Goal: Task Accomplishment & Management: Manage account settings

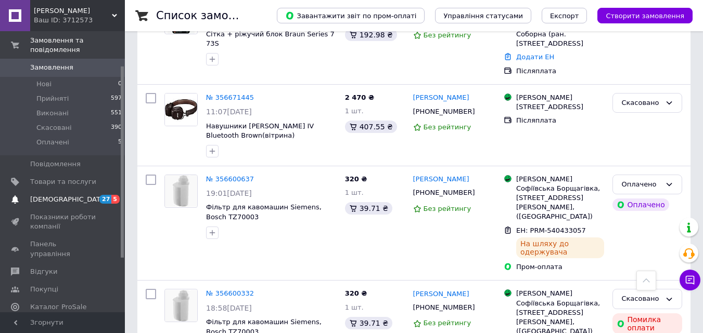
scroll to position [52, 0]
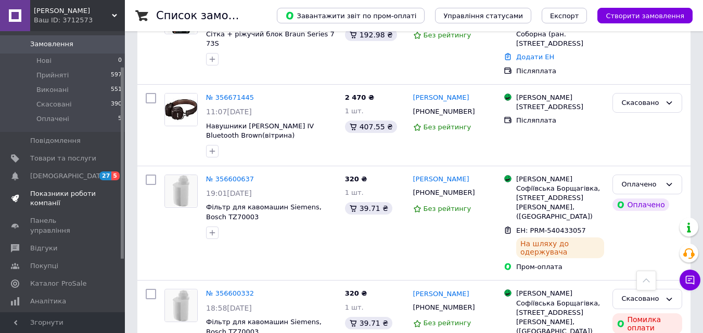
click at [50, 189] on span "Показники роботи компанії" at bounding box center [63, 198] width 66 height 19
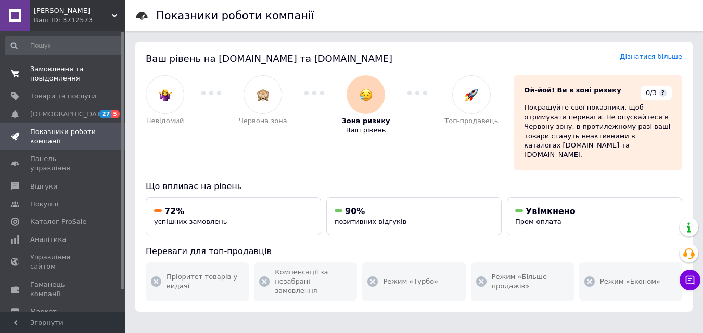
click at [48, 74] on span "Замовлення та повідомлення" at bounding box center [63, 73] width 66 height 19
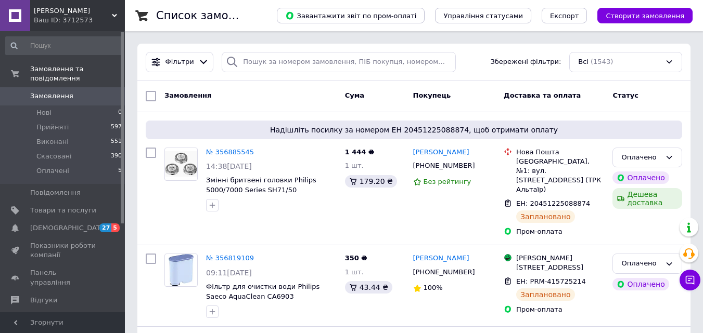
click at [48, 92] on span "Замовлення" at bounding box center [51, 96] width 43 height 9
click at [51, 224] on span "[DEMOGRAPHIC_DATA]" at bounding box center [68, 228] width 77 height 9
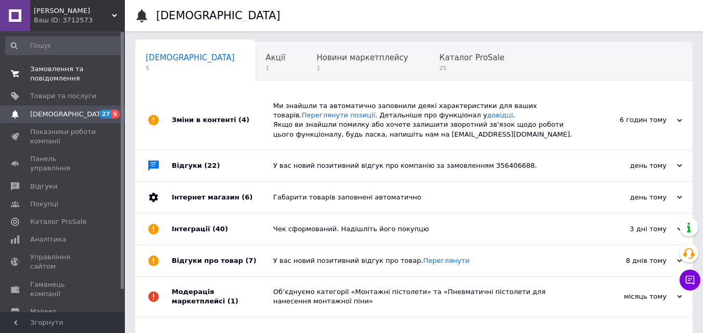
click at [54, 71] on span "Замовлення та повідомлення" at bounding box center [63, 73] width 66 height 19
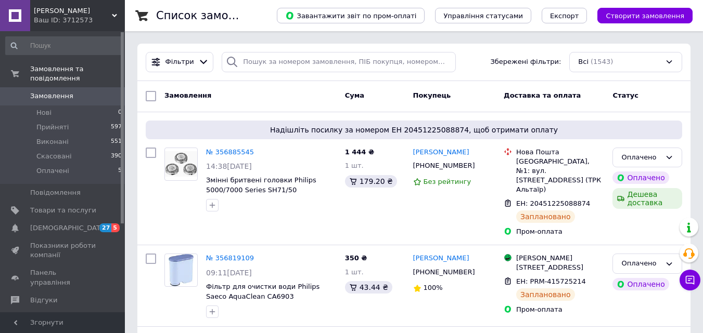
click at [58, 92] on span "Замовлення" at bounding box center [51, 96] width 43 height 9
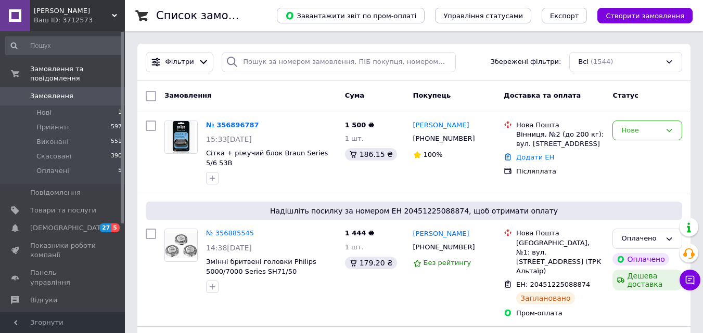
click at [49, 92] on span "Замовлення" at bounding box center [51, 96] width 43 height 9
click at [55, 224] on span "[DEMOGRAPHIC_DATA]" at bounding box center [68, 228] width 77 height 9
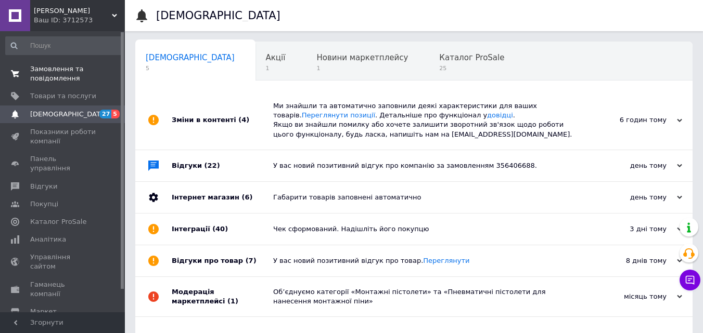
click at [55, 74] on span "Замовлення та повідомлення" at bounding box center [63, 73] width 66 height 19
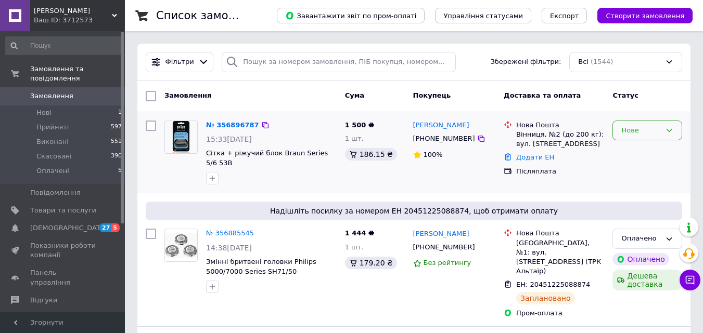
click at [670, 131] on icon at bounding box center [669, 130] width 6 height 3
click at [643, 153] on li "Прийнято" at bounding box center [647, 151] width 69 height 19
click at [221, 126] on link "№ 356896787" at bounding box center [232, 125] width 53 height 8
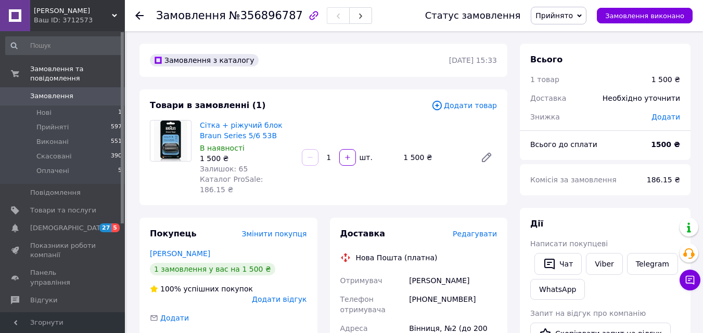
click at [55, 92] on span "Замовлення" at bounding box center [51, 96] width 43 height 9
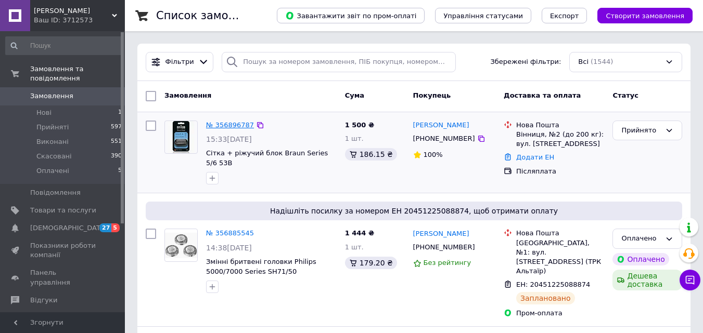
click at [232, 124] on link "№ 356896787" at bounding box center [230, 125] width 48 height 8
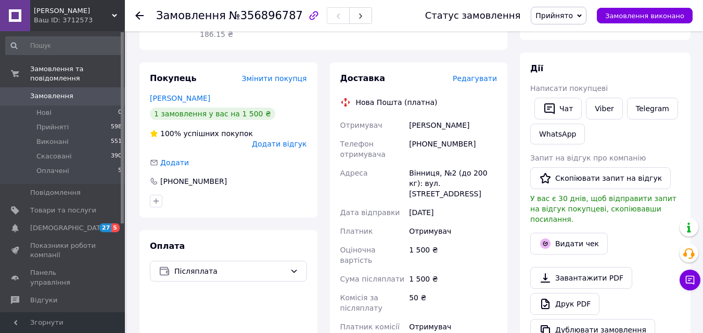
scroll to position [156, 0]
drag, startPoint x: 421, startPoint y: 132, endPoint x: 453, endPoint y: 133, distance: 31.7
click at [462, 134] on div "+380674306671" at bounding box center [453, 148] width 92 height 29
copy div "0674306671"
drag, startPoint x: 409, startPoint y: 115, endPoint x: 426, endPoint y: 116, distance: 17.2
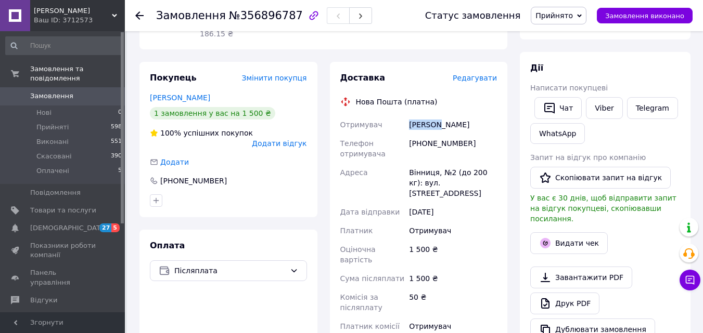
click at [436, 115] on div "Шелякін Олег" at bounding box center [453, 124] width 92 height 19
copy div "Шелякін"
drag, startPoint x: 438, startPoint y: 115, endPoint x: 463, endPoint y: 113, distance: 24.5
click at [463, 115] on div "Шелякін Олег" at bounding box center [453, 124] width 92 height 19
copy div "Олег"
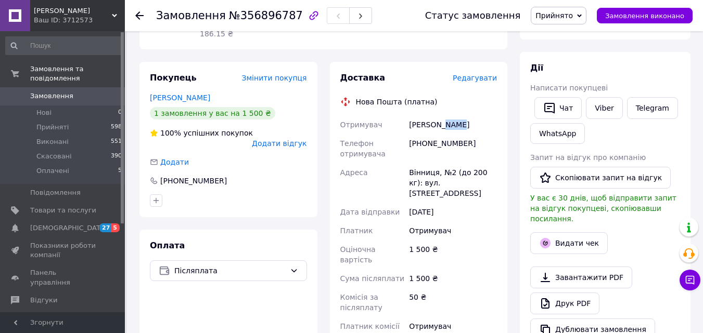
click at [50, 92] on span "Замовлення" at bounding box center [51, 96] width 43 height 9
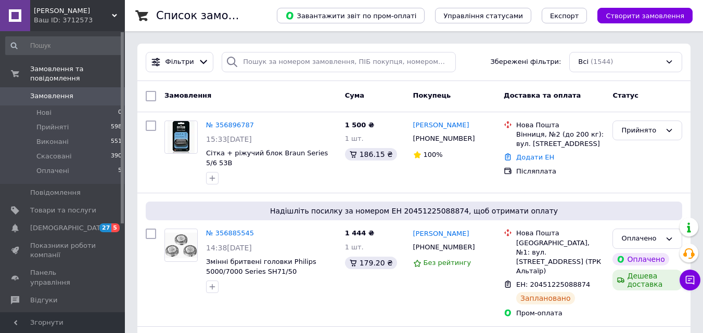
click at [43, 92] on span "Замовлення" at bounding box center [51, 96] width 43 height 9
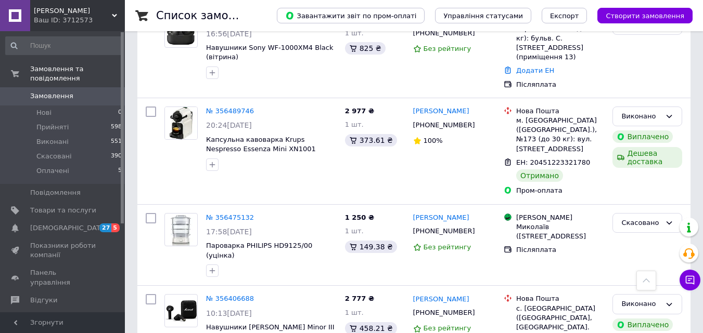
scroll to position [936, 0]
click at [45, 92] on span "Замовлення" at bounding box center [51, 96] width 43 height 9
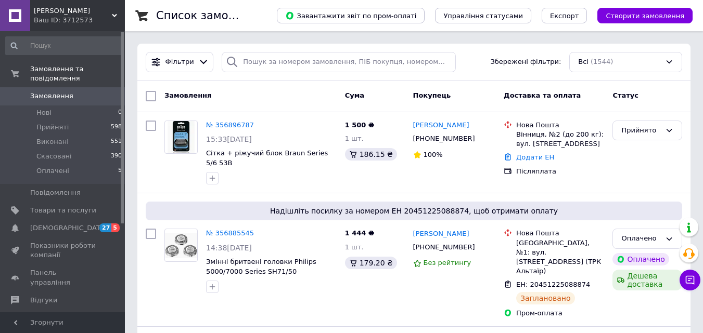
click at [43, 92] on span "Замовлення" at bounding box center [51, 96] width 43 height 9
click at [52, 166] on span "Оплачені" at bounding box center [52, 170] width 33 height 9
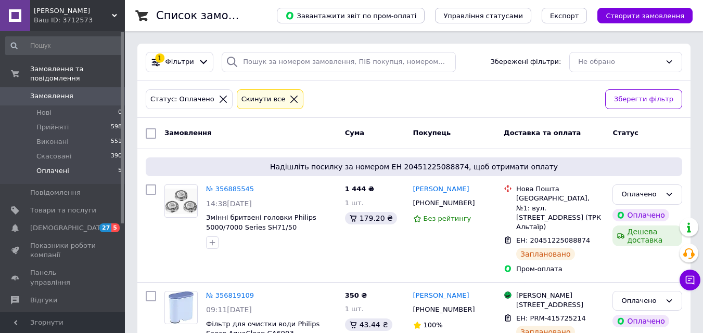
click at [48, 92] on span "Замовлення" at bounding box center [51, 96] width 43 height 9
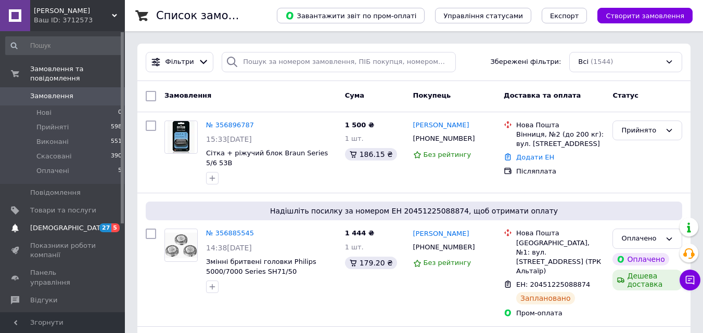
click at [47, 224] on span "[DEMOGRAPHIC_DATA]" at bounding box center [68, 228] width 77 height 9
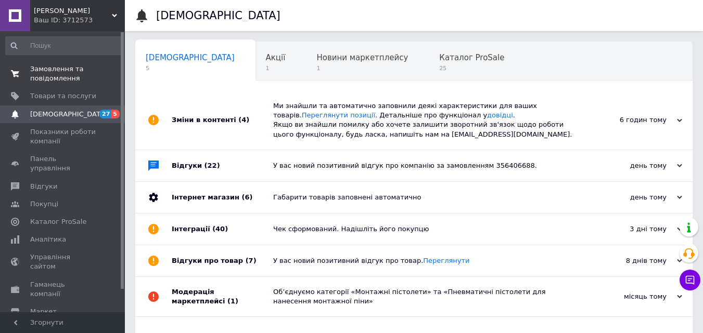
click at [67, 70] on span "Замовлення та повідомлення" at bounding box center [63, 73] width 66 height 19
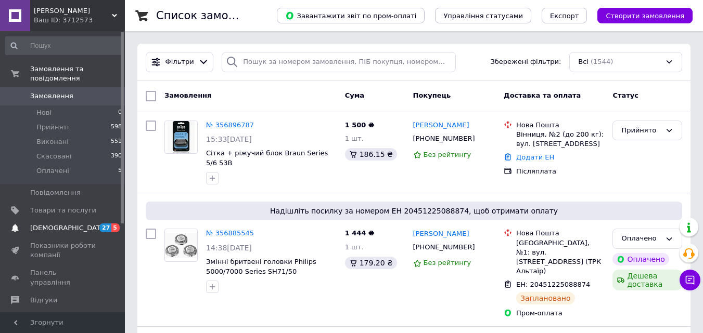
click at [51, 224] on span "[DEMOGRAPHIC_DATA]" at bounding box center [68, 228] width 77 height 9
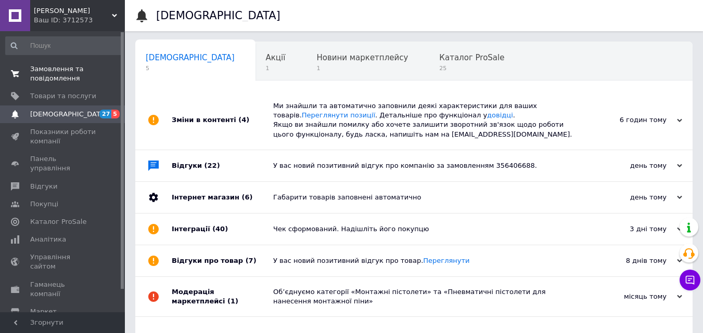
click at [50, 70] on span "Замовлення та повідомлення" at bounding box center [63, 73] width 66 height 19
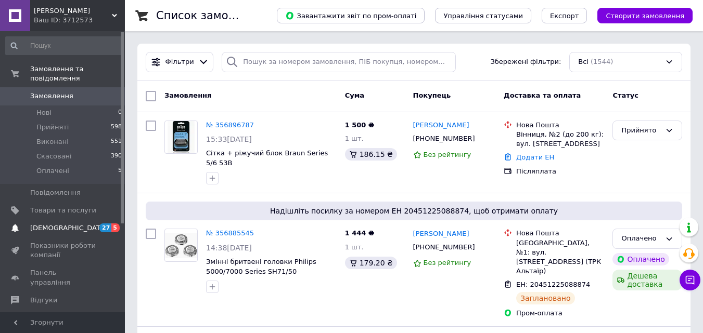
click at [42, 224] on span "[DEMOGRAPHIC_DATA]" at bounding box center [68, 228] width 77 height 9
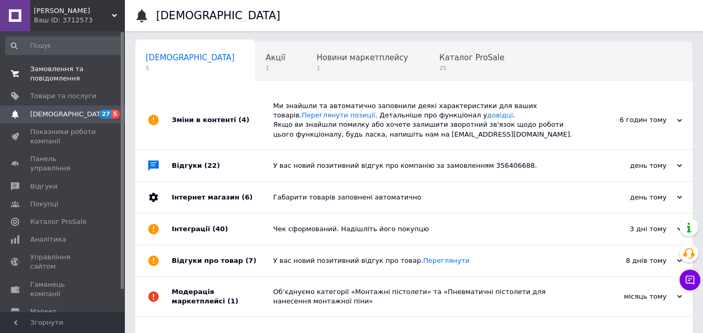
click at [55, 74] on span "Замовлення та повідомлення" at bounding box center [63, 73] width 66 height 19
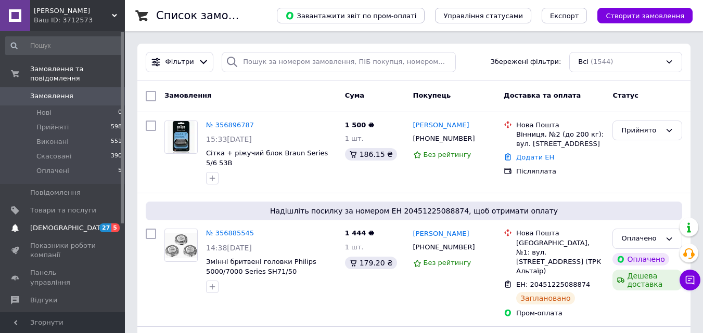
click at [53, 224] on span "[DEMOGRAPHIC_DATA]" at bounding box center [68, 228] width 77 height 9
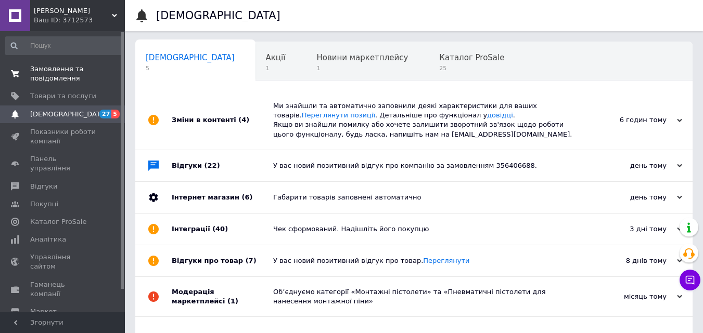
click at [51, 77] on span "Замовлення та повідомлення" at bounding box center [63, 73] width 66 height 19
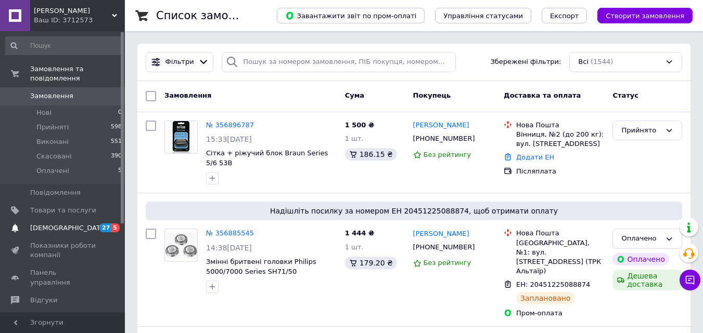
click at [56, 224] on span "[DEMOGRAPHIC_DATA]" at bounding box center [68, 228] width 77 height 9
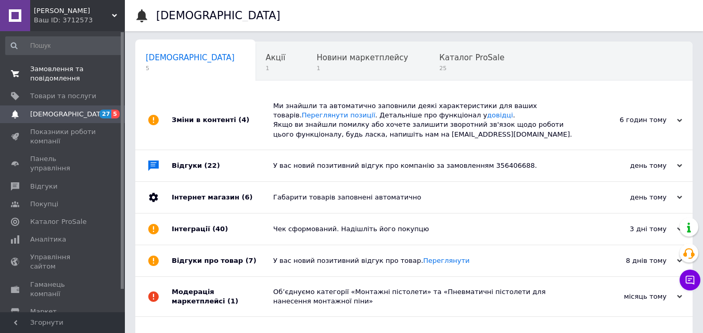
click at [66, 73] on span "Замовлення та повідомлення" at bounding box center [63, 73] width 66 height 19
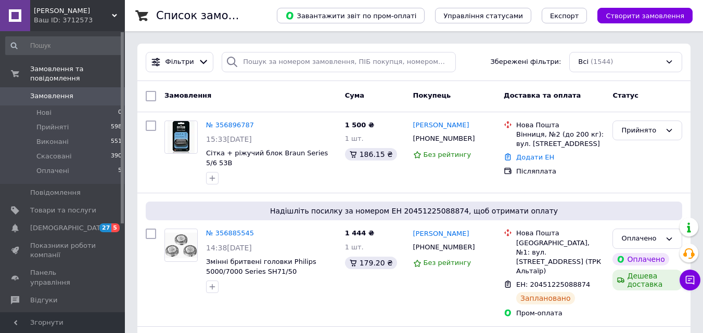
click at [45, 224] on span "[DEMOGRAPHIC_DATA]" at bounding box center [68, 228] width 77 height 9
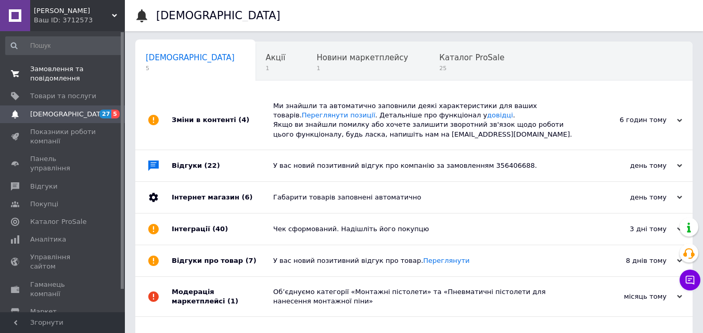
click at [47, 74] on span "Замовлення та повідомлення" at bounding box center [63, 73] width 66 height 19
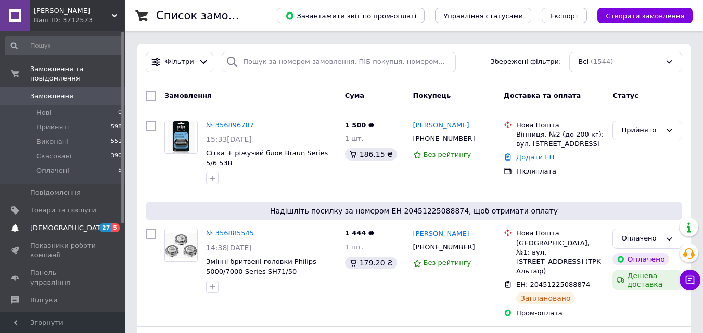
click at [49, 224] on span "[DEMOGRAPHIC_DATA]" at bounding box center [68, 228] width 77 height 9
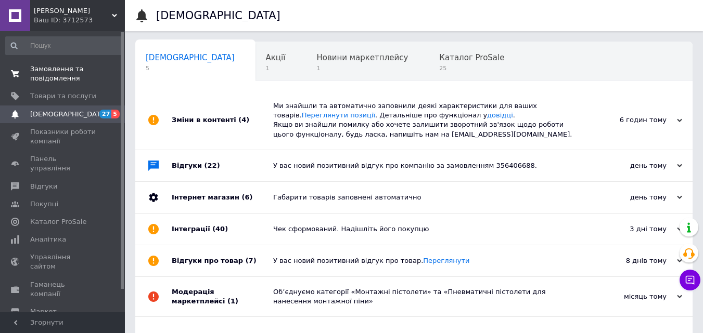
click at [56, 75] on span "Замовлення та повідомлення" at bounding box center [63, 73] width 66 height 19
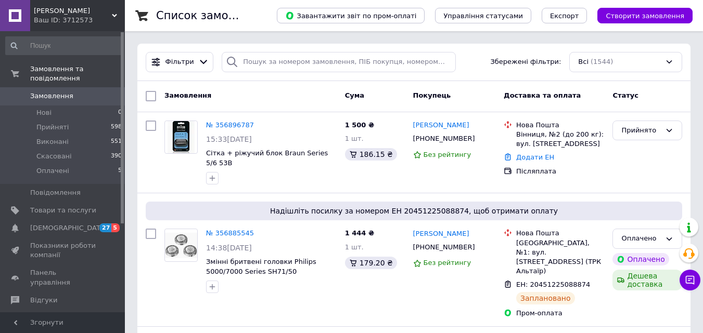
click at [49, 92] on span "Замовлення" at bounding box center [51, 96] width 43 height 9
click at [56, 92] on span "Замовлення" at bounding box center [51, 96] width 43 height 9
click at [44, 224] on span "[DEMOGRAPHIC_DATA]" at bounding box center [68, 228] width 77 height 9
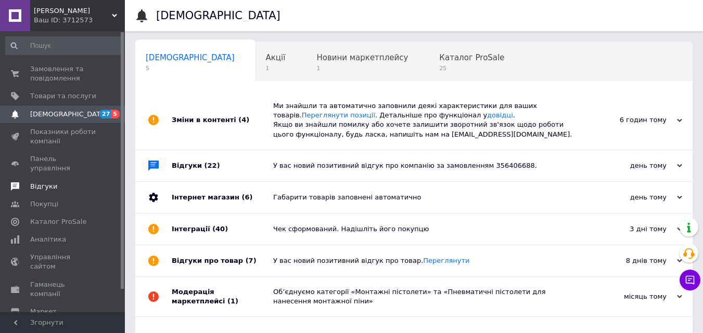
click at [39, 182] on span "Відгуки" at bounding box center [43, 186] width 27 height 9
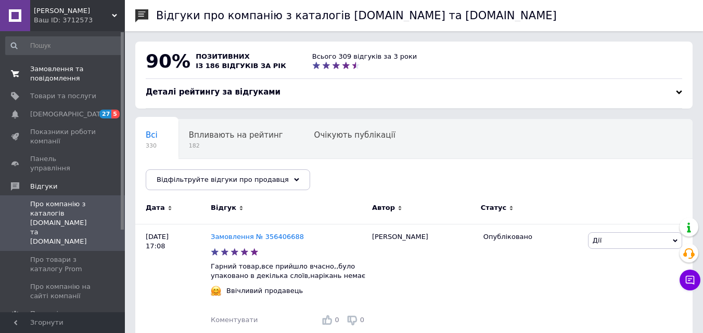
click at [53, 71] on span "Замовлення та повідомлення" at bounding box center [63, 73] width 66 height 19
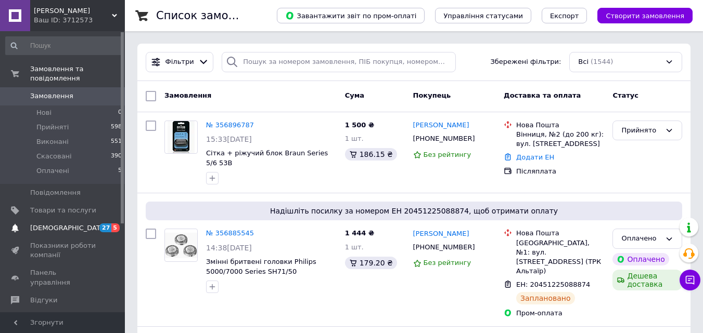
click at [53, 224] on span "[DEMOGRAPHIC_DATA]" at bounding box center [68, 228] width 77 height 9
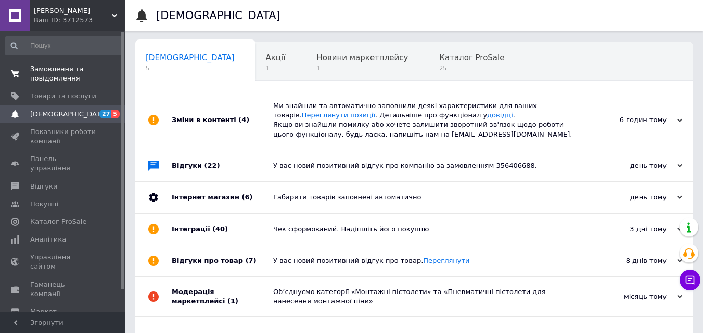
click at [63, 73] on span "Замовлення та повідомлення" at bounding box center [63, 73] width 66 height 19
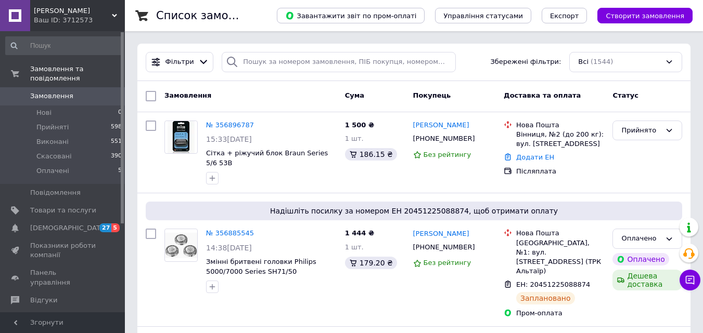
click at [57, 92] on span "Замовлення" at bounding box center [51, 96] width 43 height 9
click at [58, 224] on span "[DEMOGRAPHIC_DATA]" at bounding box center [68, 228] width 77 height 9
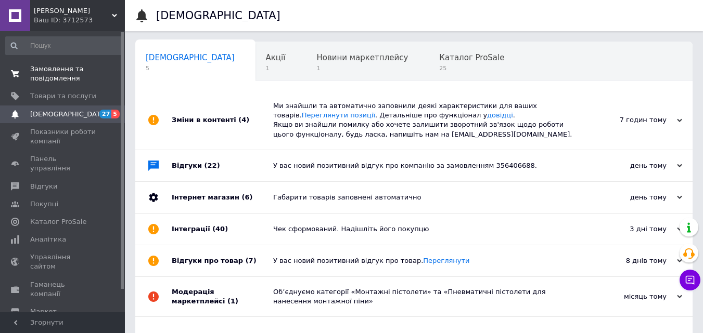
click at [50, 76] on span "Замовлення та повідомлення" at bounding box center [63, 73] width 66 height 19
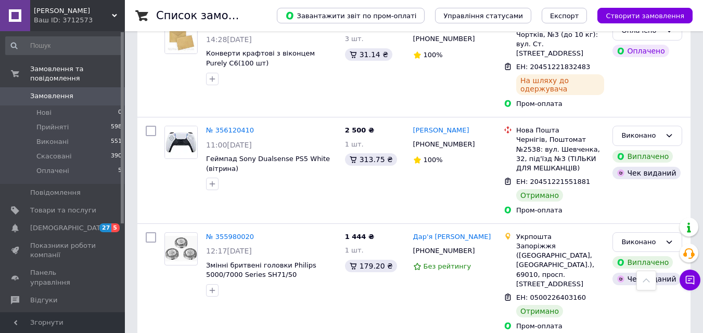
scroll to position [1655, 0]
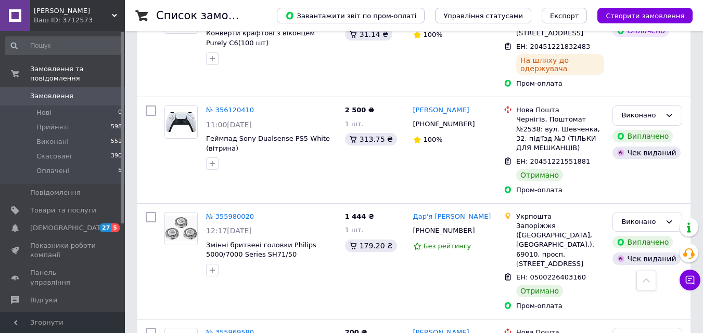
click at [42, 92] on span "Замовлення" at bounding box center [51, 96] width 43 height 9
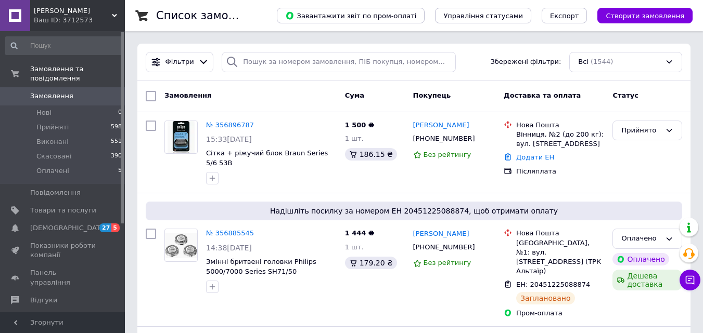
click at [55, 92] on span "Замовлення" at bounding box center [51, 96] width 43 height 9
click at [50, 224] on span "[DEMOGRAPHIC_DATA]" at bounding box center [68, 228] width 77 height 9
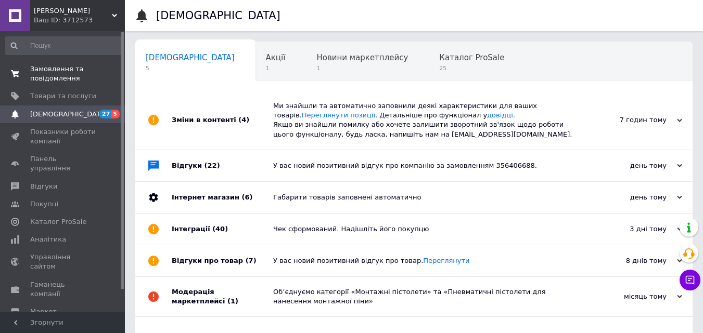
click at [48, 75] on span "Замовлення та повідомлення" at bounding box center [63, 73] width 66 height 19
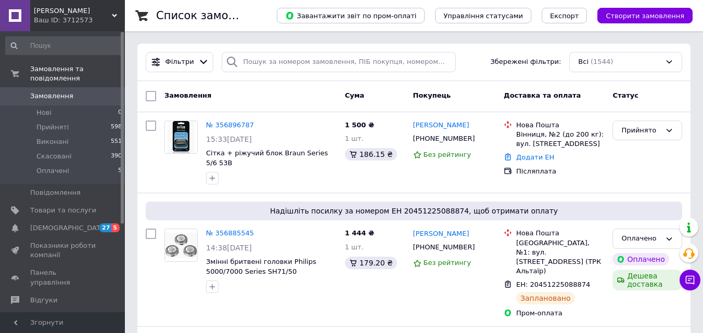
click at [41, 92] on span "Замовлення" at bounding box center [51, 96] width 43 height 9
click at [55, 224] on span "[DEMOGRAPHIC_DATA]" at bounding box center [68, 228] width 77 height 9
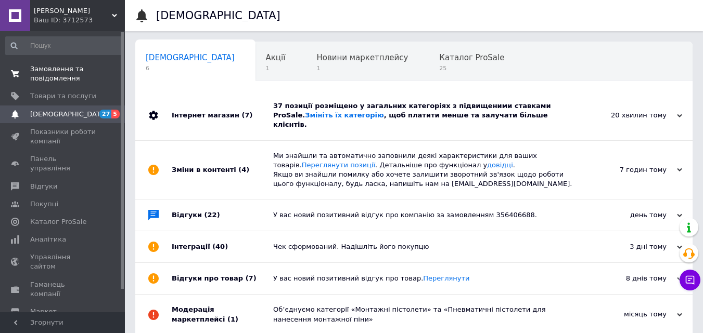
click at [49, 71] on span "Замовлення та повідомлення" at bounding box center [63, 73] width 66 height 19
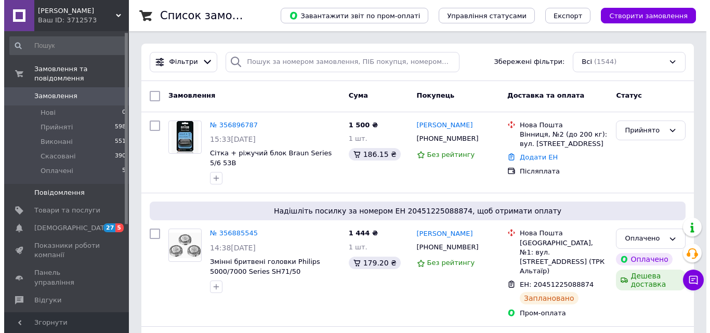
scroll to position [52, 0]
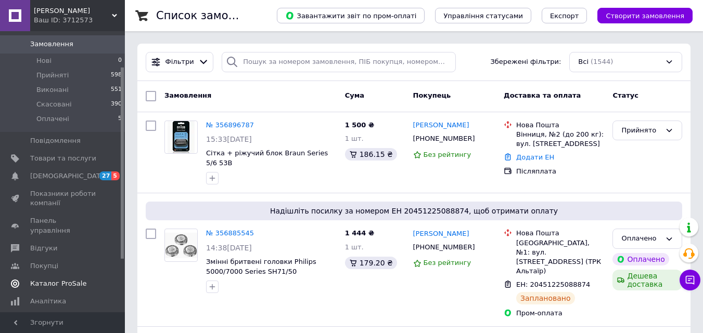
click at [62, 279] on span "Каталог ProSale" at bounding box center [58, 283] width 56 height 9
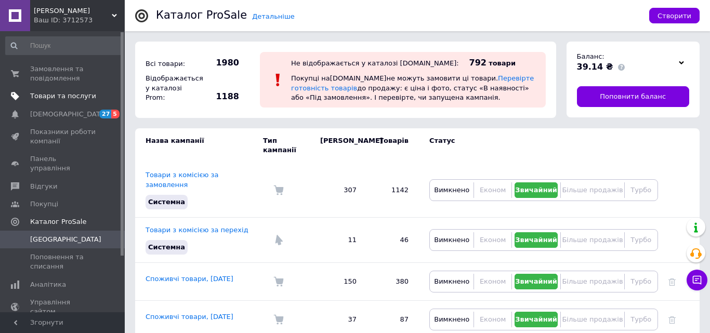
click at [49, 99] on span "Товари та послуги" at bounding box center [63, 96] width 66 height 9
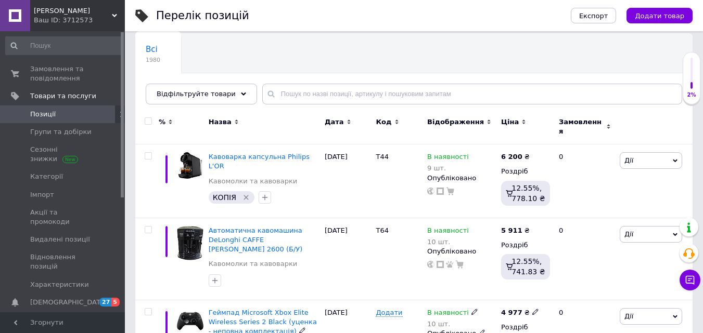
scroll to position [52, 0]
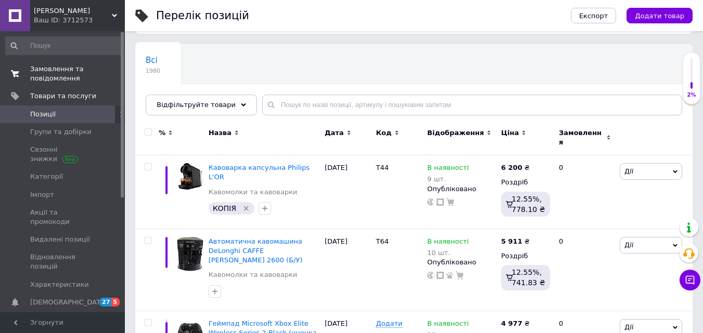
click at [47, 72] on span "Замовлення та повідомлення" at bounding box center [63, 73] width 66 height 19
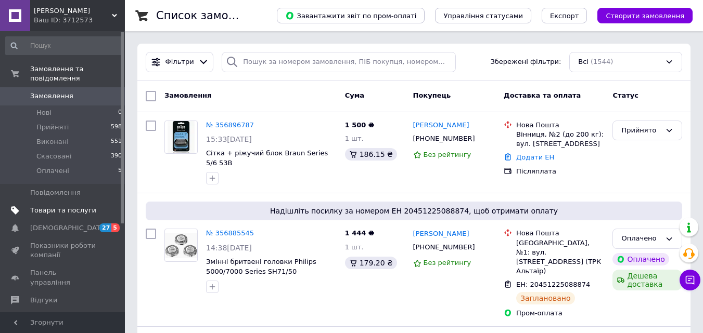
click at [51, 206] on span "Товари та послуги" at bounding box center [63, 210] width 66 height 9
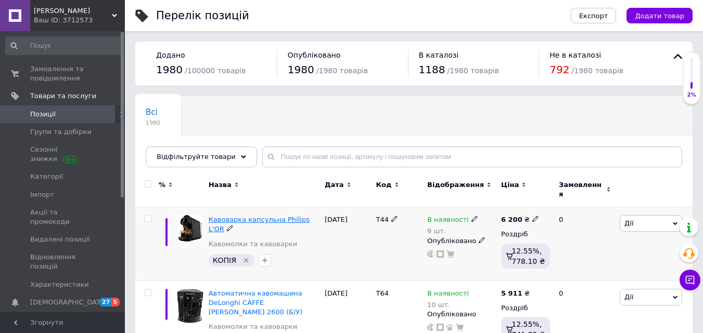
click at [232, 216] on span "Кавоварка капсульна Philips L'OR" at bounding box center [259, 224] width 101 height 17
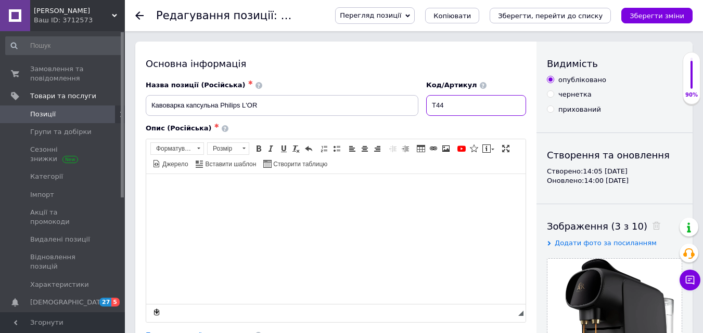
click at [454, 103] on input "T44" at bounding box center [476, 105] width 100 height 21
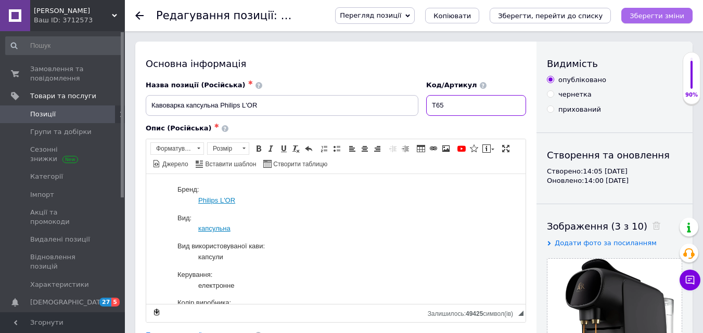
type input "T65"
click at [660, 18] on icon "Зберегти зміни" at bounding box center [656, 16] width 55 height 8
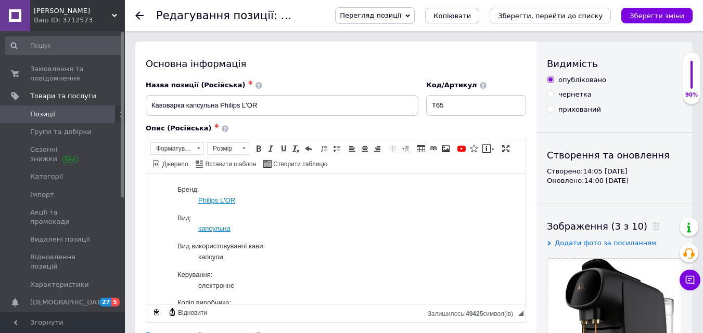
click at [42, 110] on span "Позиції" at bounding box center [42, 114] width 25 height 9
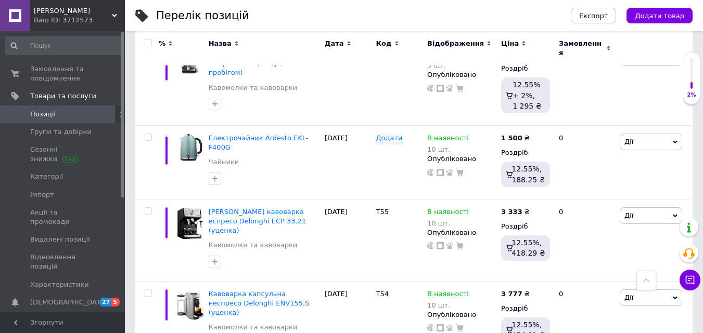
scroll to position [1196, 0]
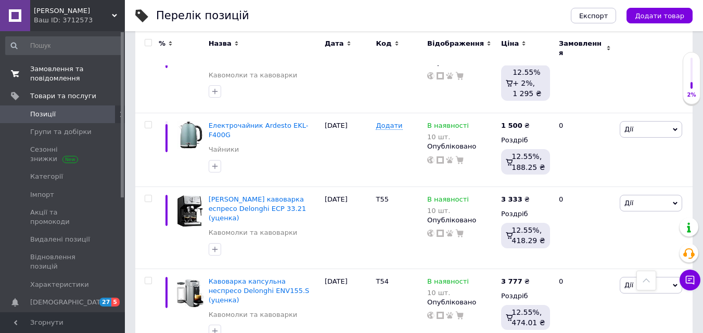
click at [51, 71] on span "Замовлення та повідомлення" at bounding box center [63, 73] width 66 height 19
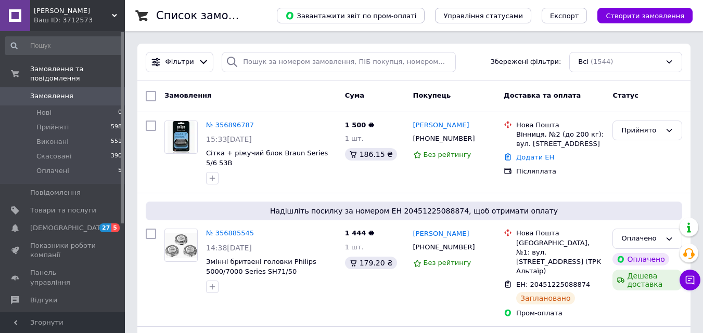
click at [48, 92] on span "Замовлення" at bounding box center [51, 96] width 43 height 9
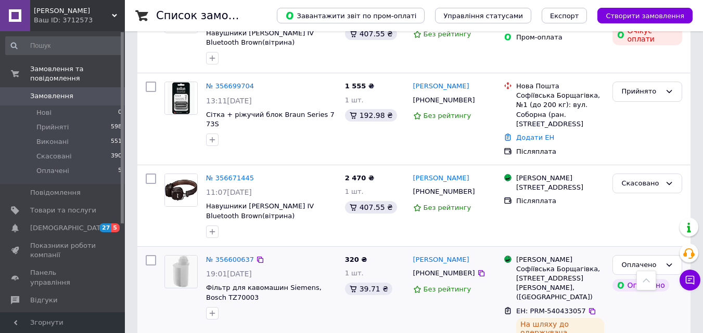
scroll to position [468, 0]
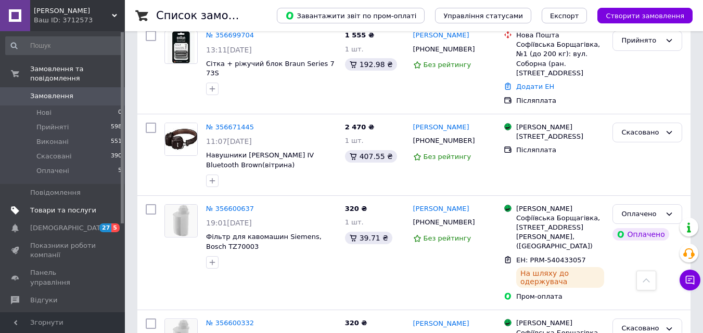
click at [63, 206] on span "Товари та послуги" at bounding box center [63, 210] width 66 height 9
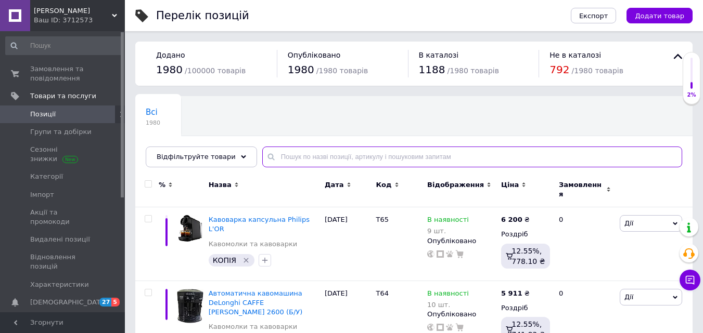
click at [276, 161] on input "text" at bounding box center [472, 157] width 420 height 21
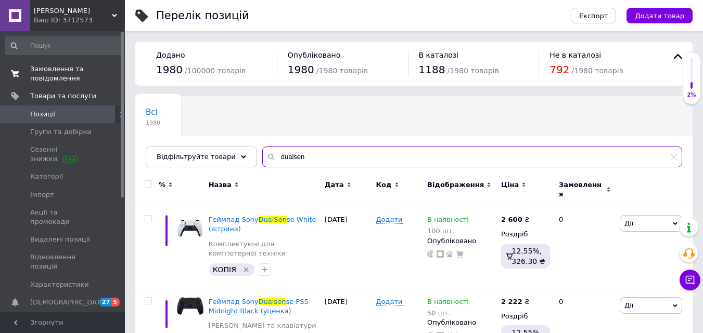
type input "dualsen"
click at [51, 67] on span "Замовлення та повідомлення" at bounding box center [63, 73] width 66 height 19
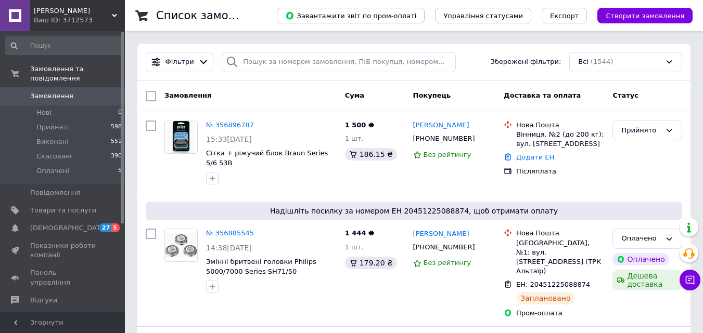
click at [45, 224] on span "[DEMOGRAPHIC_DATA]" at bounding box center [68, 228] width 77 height 9
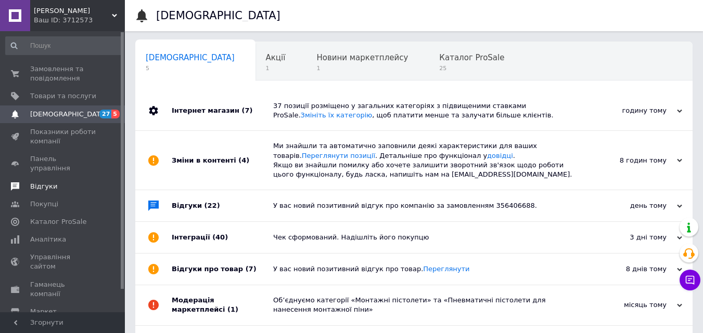
click at [43, 182] on span "Відгуки" at bounding box center [43, 186] width 27 height 9
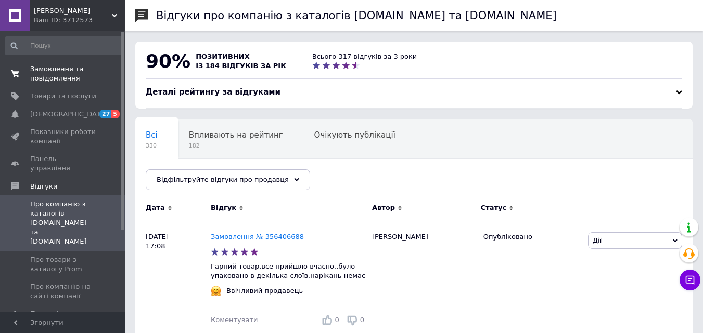
click at [60, 73] on span "Замовлення та повідомлення" at bounding box center [63, 73] width 66 height 19
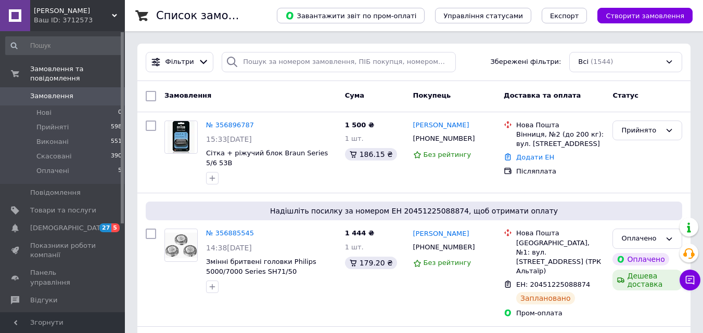
click at [58, 92] on span "Замовлення" at bounding box center [51, 96] width 43 height 9
click at [60, 224] on span "[DEMOGRAPHIC_DATA]" at bounding box center [68, 228] width 77 height 9
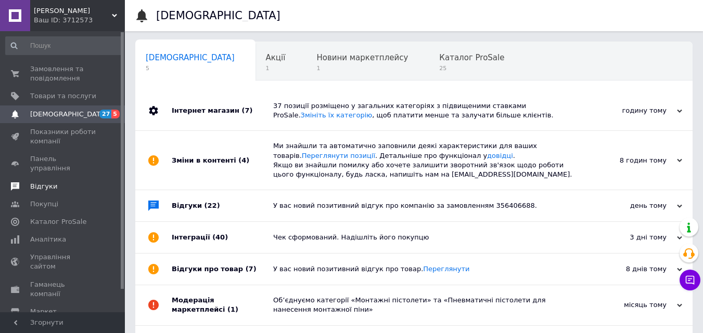
click at [45, 182] on span "Відгуки" at bounding box center [43, 186] width 27 height 9
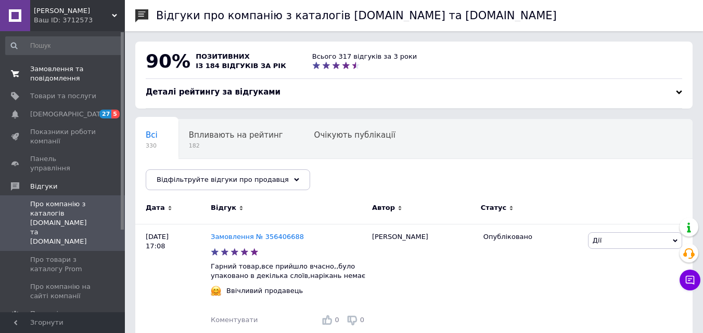
click at [45, 71] on span "Замовлення та повідомлення" at bounding box center [63, 73] width 66 height 19
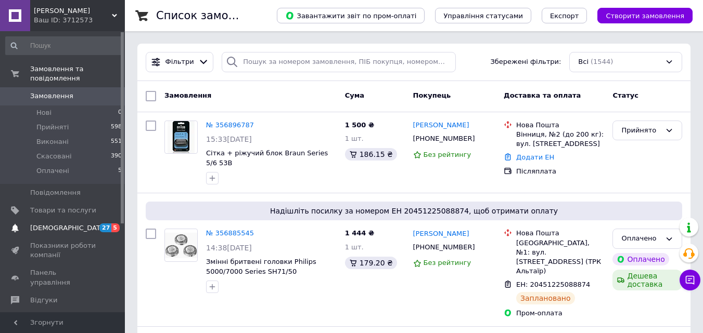
click at [53, 224] on span "[DEMOGRAPHIC_DATA]" at bounding box center [68, 228] width 77 height 9
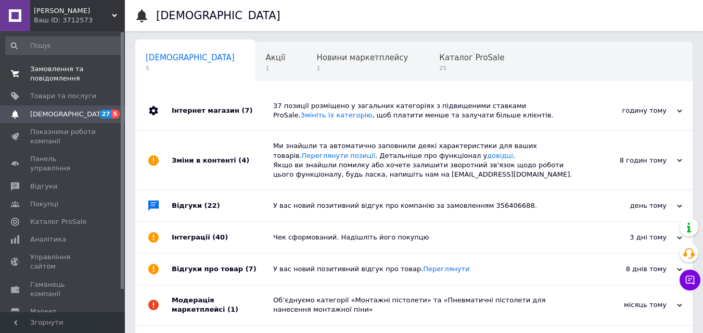
click at [59, 77] on span "Замовлення та повідомлення" at bounding box center [63, 73] width 66 height 19
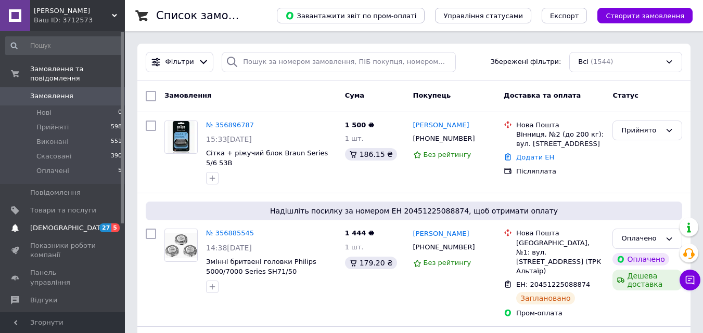
click at [54, 224] on span "[DEMOGRAPHIC_DATA]" at bounding box center [68, 228] width 77 height 9
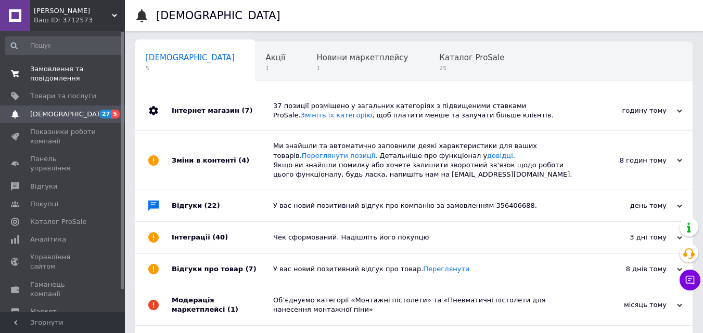
click at [47, 74] on span "Замовлення та повідомлення" at bounding box center [63, 73] width 66 height 19
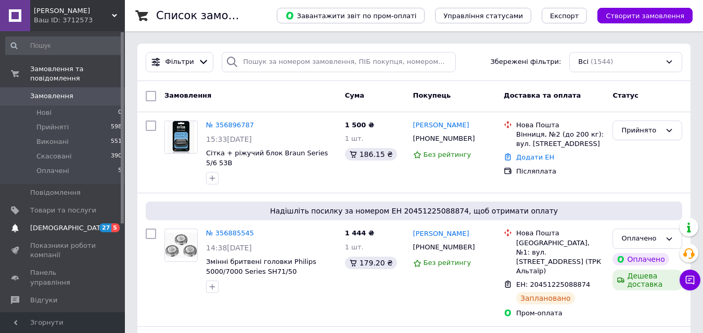
click at [48, 224] on span "[DEMOGRAPHIC_DATA]" at bounding box center [68, 228] width 77 height 9
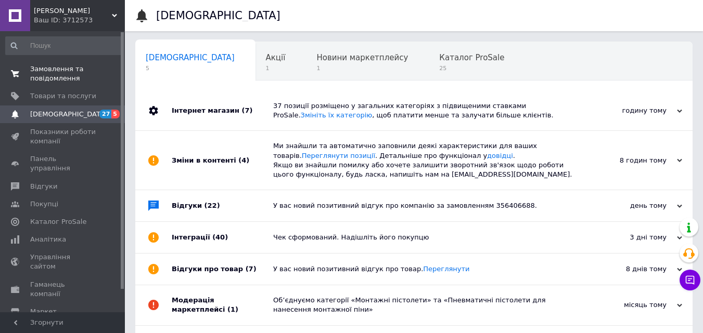
click at [51, 70] on span "Замовлення та повідомлення" at bounding box center [63, 73] width 66 height 19
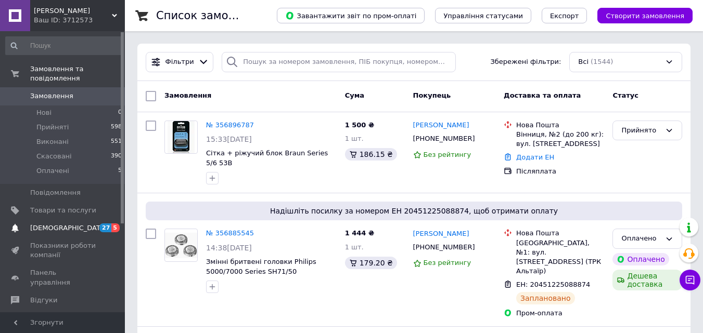
click at [41, 224] on span "[DEMOGRAPHIC_DATA]" at bounding box center [68, 228] width 77 height 9
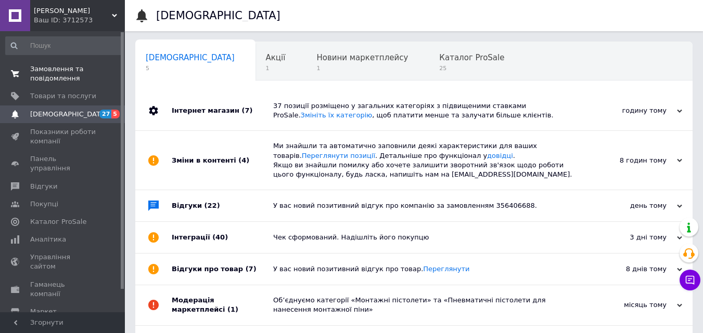
click at [51, 73] on span "Замовлення та повідомлення" at bounding box center [63, 73] width 66 height 19
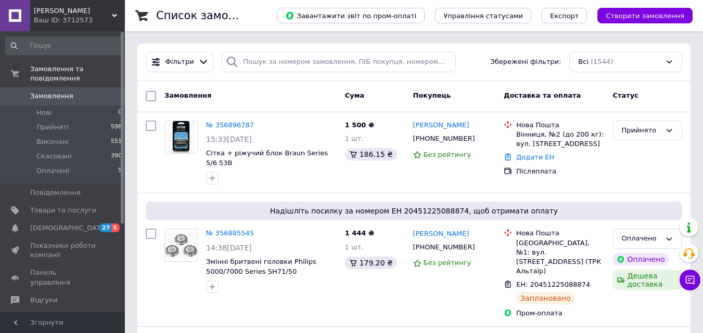
click at [51, 92] on span "Замовлення" at bounding box center [51, 96] width 43 height 9
click at [42, 92] on span "Замовлення" at bounding box center [51, 96] width 43 height 9
